Goal: Find specific page/section: Find specific page/section

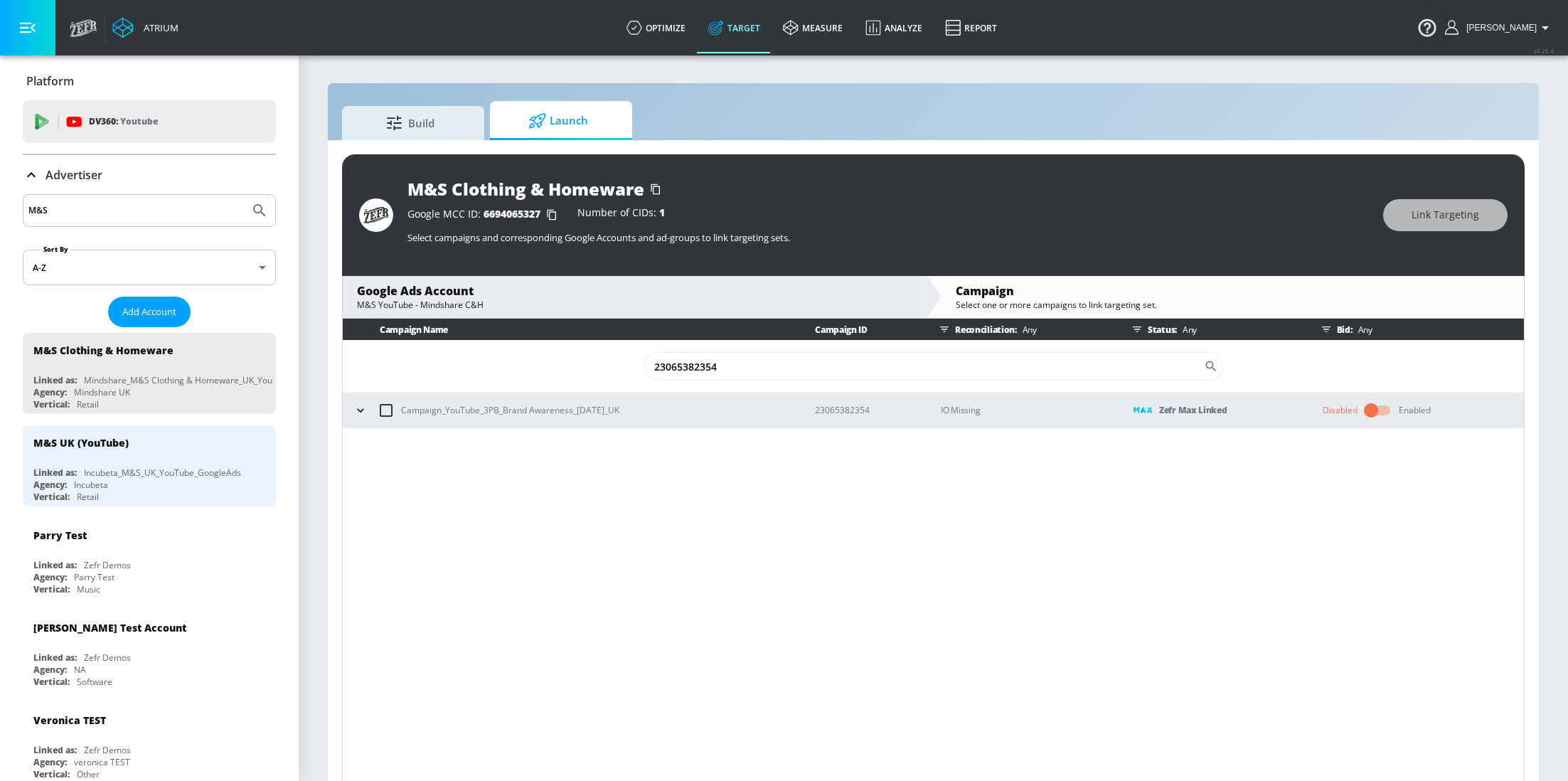
click at [99, 193] on div "Advertiser" at bounding box center [149, 175] width 253 height 40
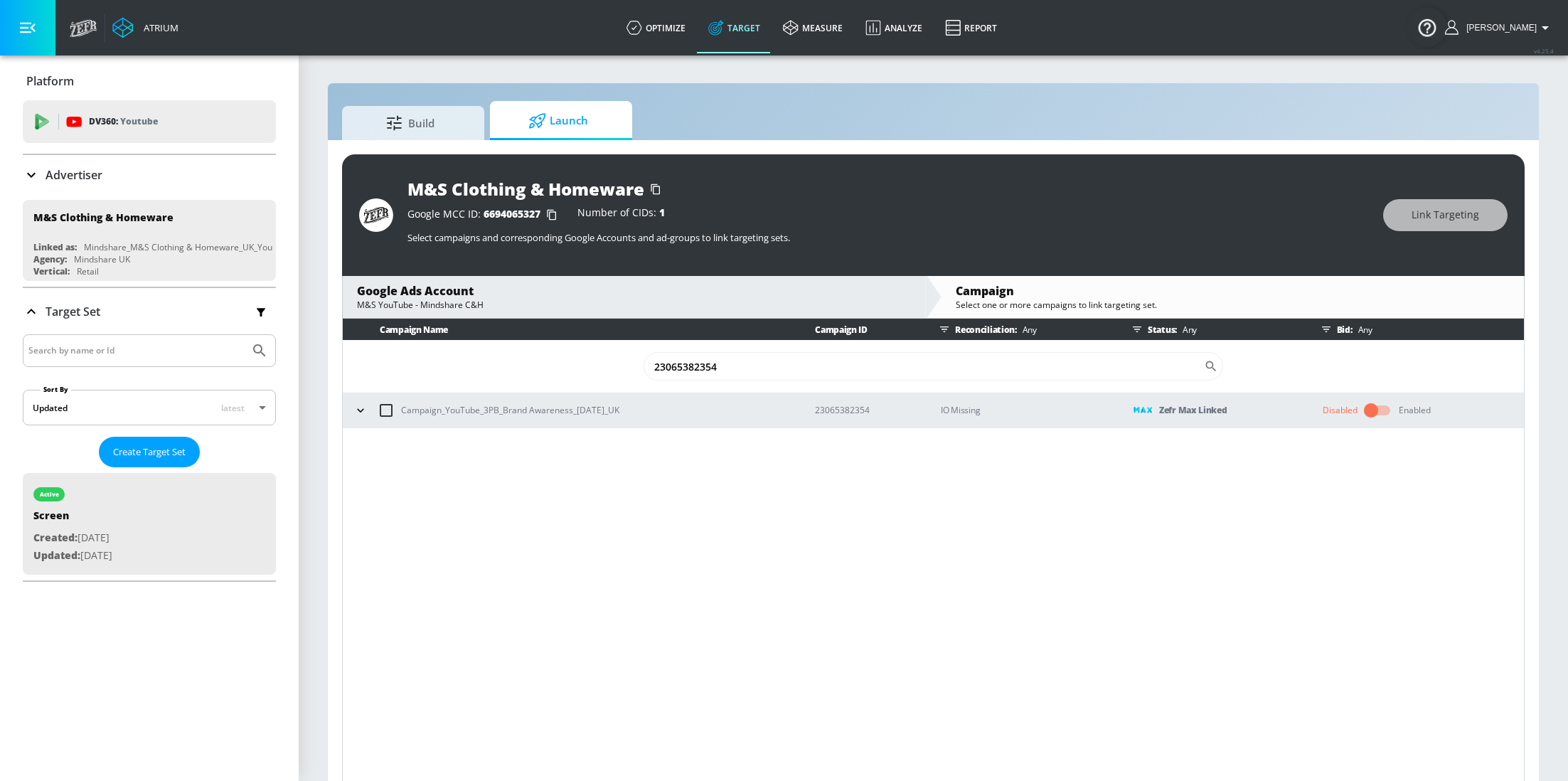
click at [117, 201] on input "M&S" at bounding box center [136, 210] width 215 height 19
click at [66, 177] on p "Advertiser" at bounding box center [73, 175] width 57 height 16
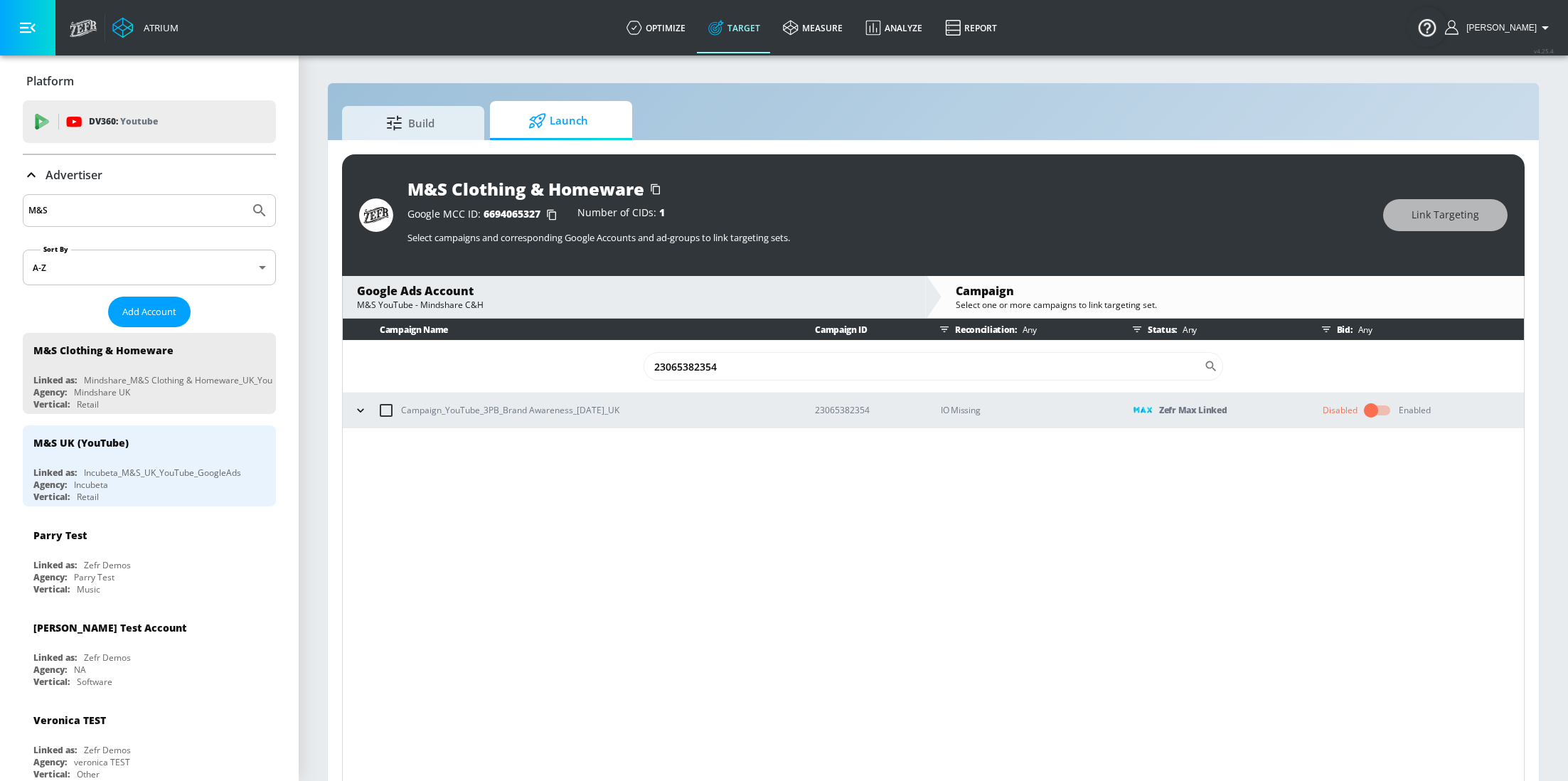
click at [92, 210] on input "M&S" at bounding box center [136, 210] width 215 height 19
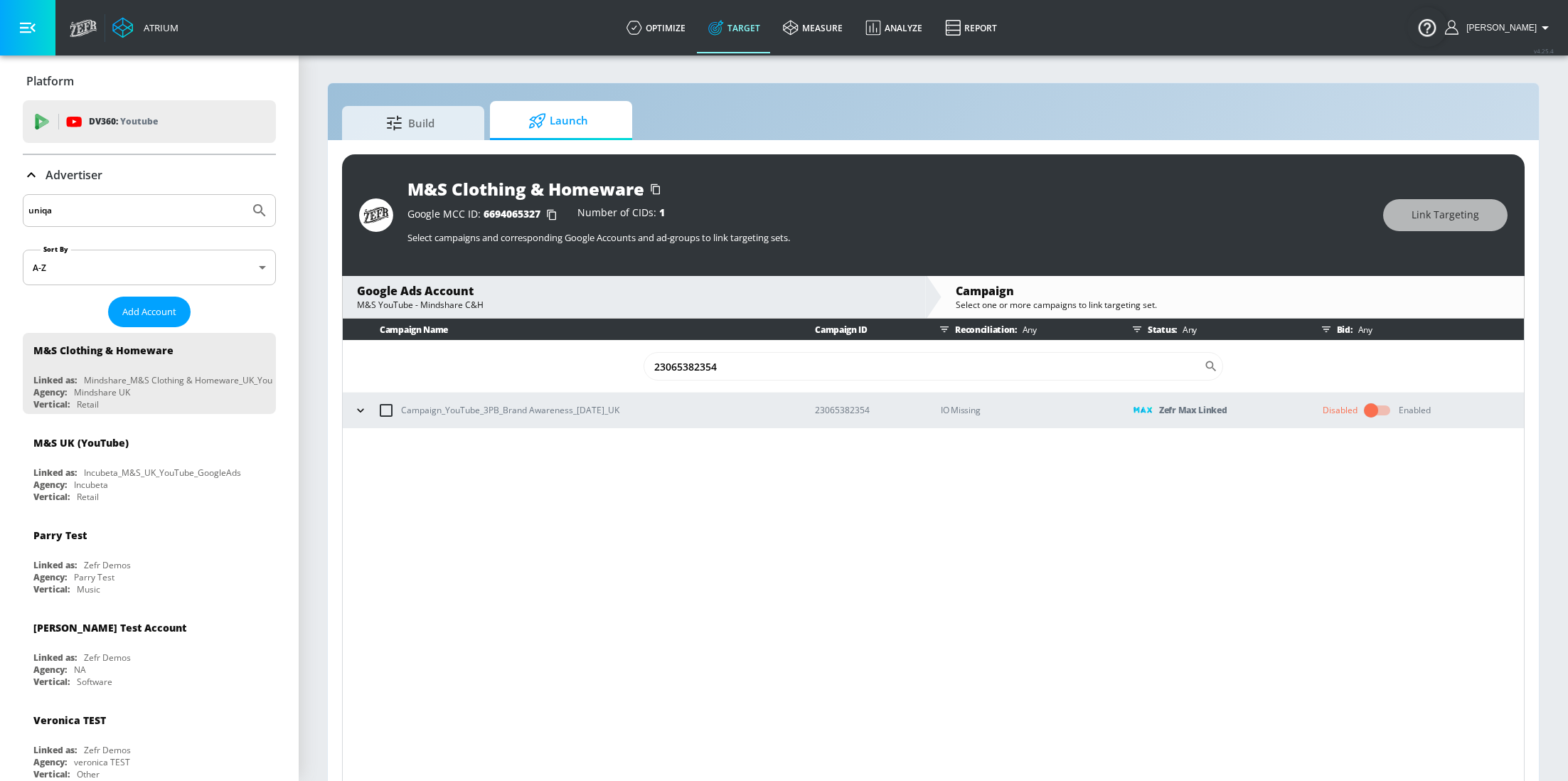
type input "uniqa"
click at [244, 195] on button "Submit Search" at bounding box center [260, 210] width 31 height 31
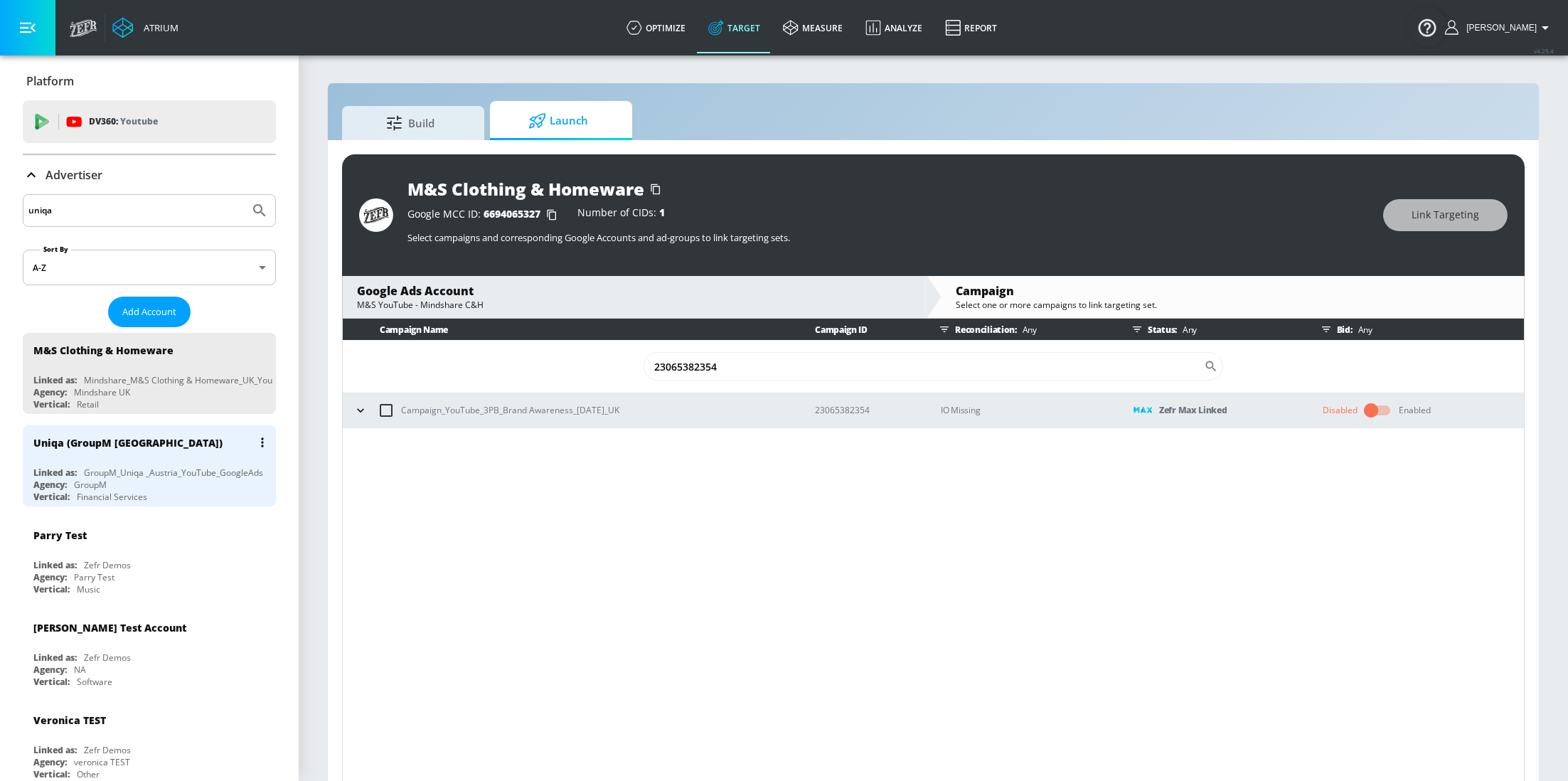
click at [64, 486] on div "Agency:" at bounding box center [50, 485] width 34 height 12
